Goal: Register for event/course

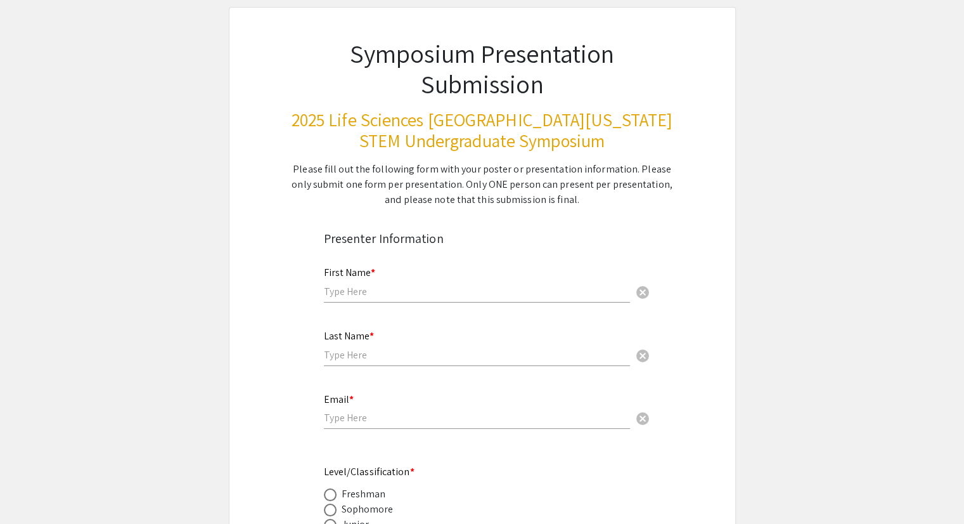
scroll to position [20, 0]
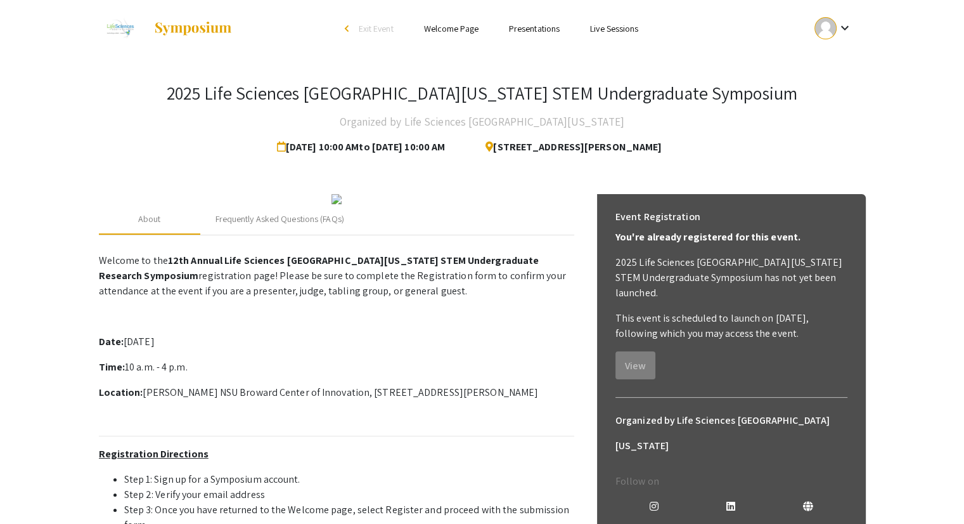
click at [119, 112] on div "2025 Life Sciences [GEOGRAPHIC_DATA][US_STATE] STEM Undergraduate Symposium Org…" at bounding box center [482, 120] width 767 height 77
click at [806, 158] on div "2025 Life Sciences [GEOGRAPHIC_DATA][US_STATE] STEM Undergraduate Symposium Org…" at bounding box center [482, 120] width 767 height 77
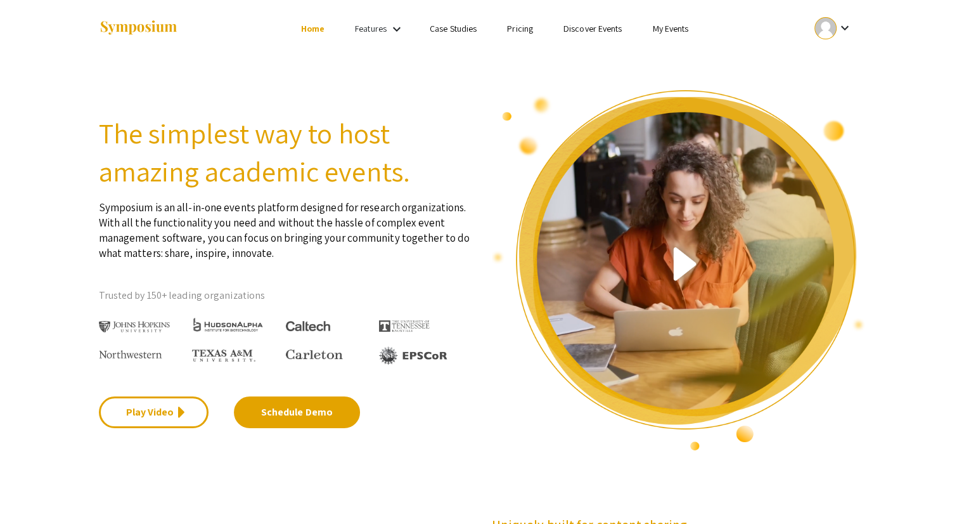
click at [657, 29] on link "My Events" at bounding box center [670, 28] width 36 height 11
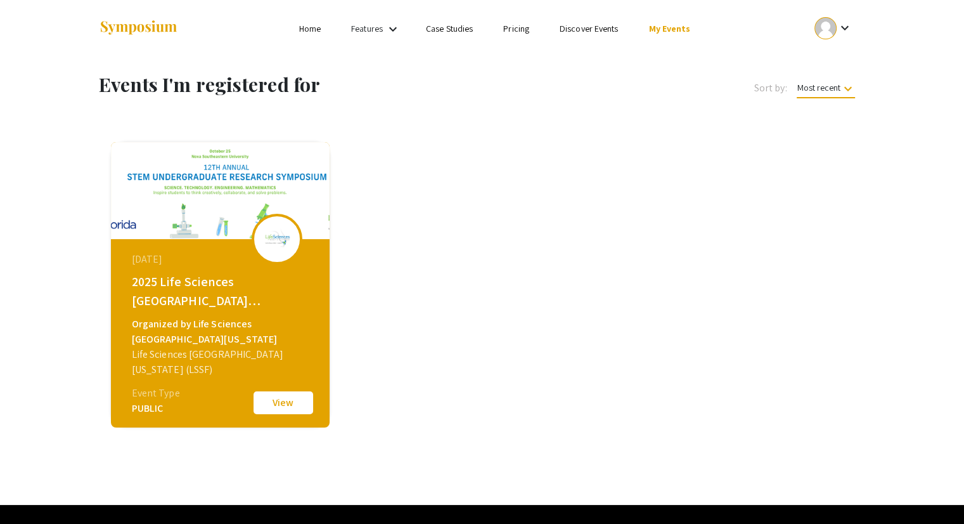
click at [278, 292] on div "2025 Life Sciences [GEOGRAPHIC_DATA][US_STATE] STEM Undergraduate Symposium" at bounding box center [222, 291] width 180 height 38
click at [283, 412] on button "View" at bounding box center [283, 402] width 63 height 27
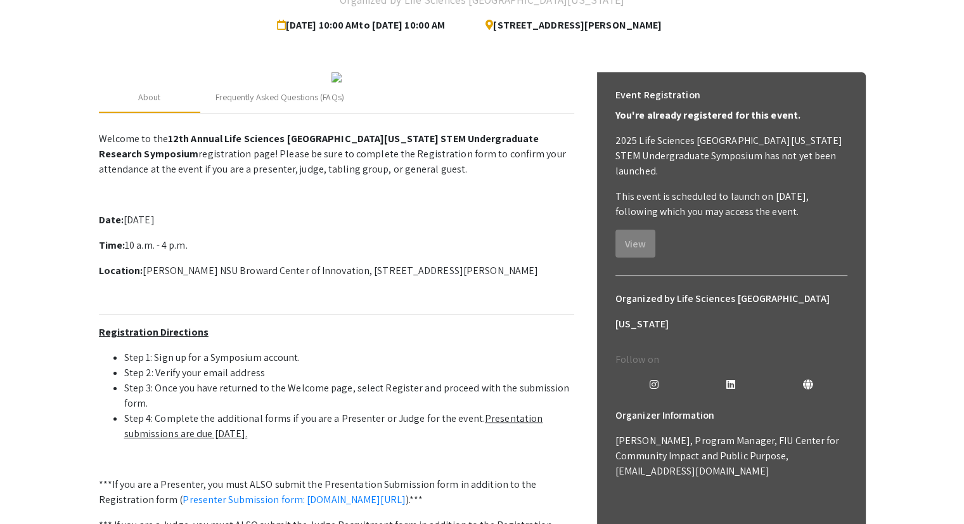
scroll to position [167, 0]
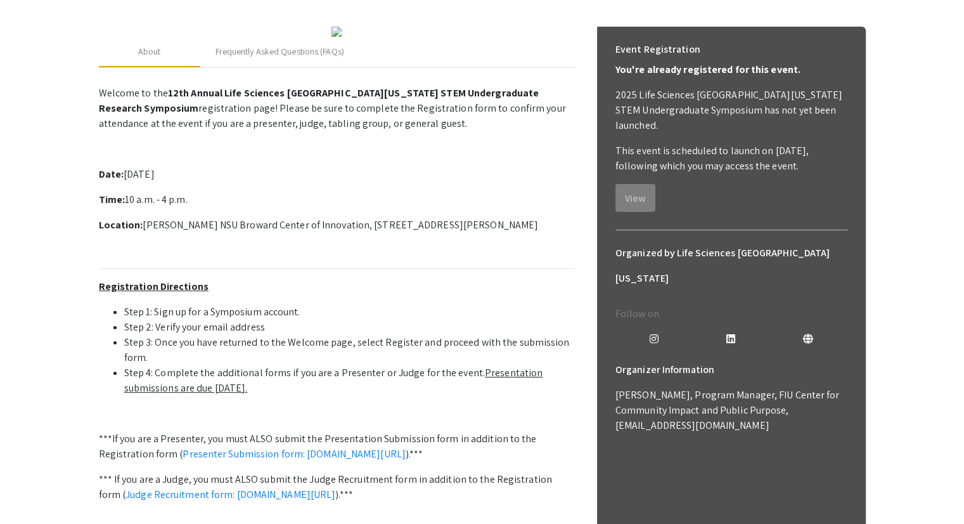
click at [932, 285] on app-registration-page-preview "2025 Life Sciences [GEOGRAPHIC_DATA][US_STATE] STEM Undergraduate Symposium Org…" at bounding box center [482, 275] width 964 height 770
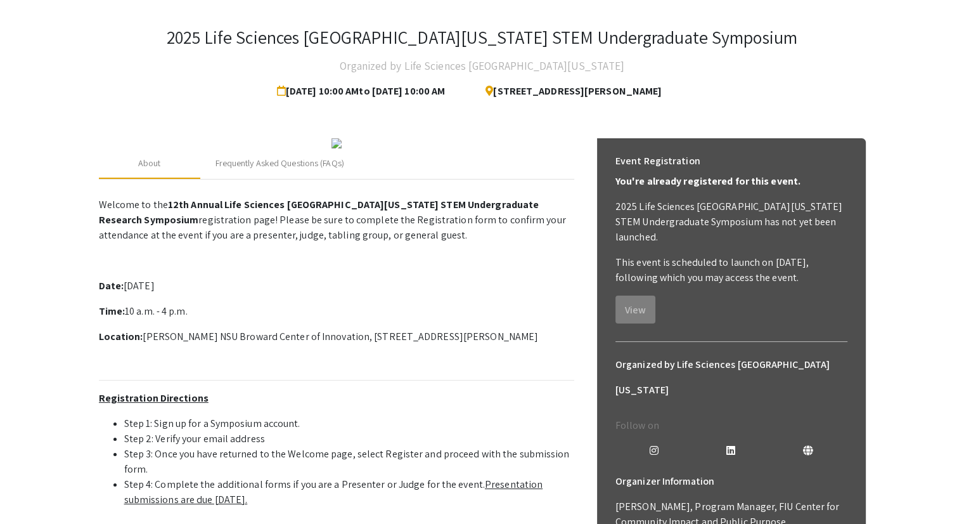
scroll to position [56, 0]
